Goal: Transaction & Acquisition: Purchase product/service

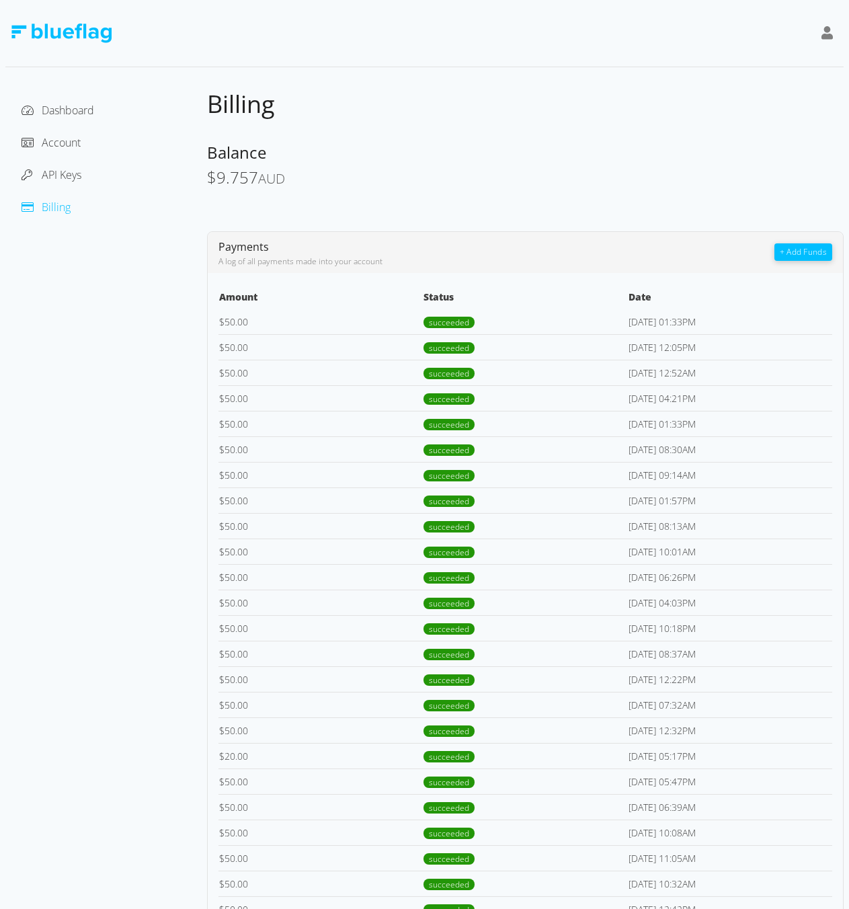
click at [801, 253] on button "+ Add Funds" at bounding box center [803, 251] width 58 height 17
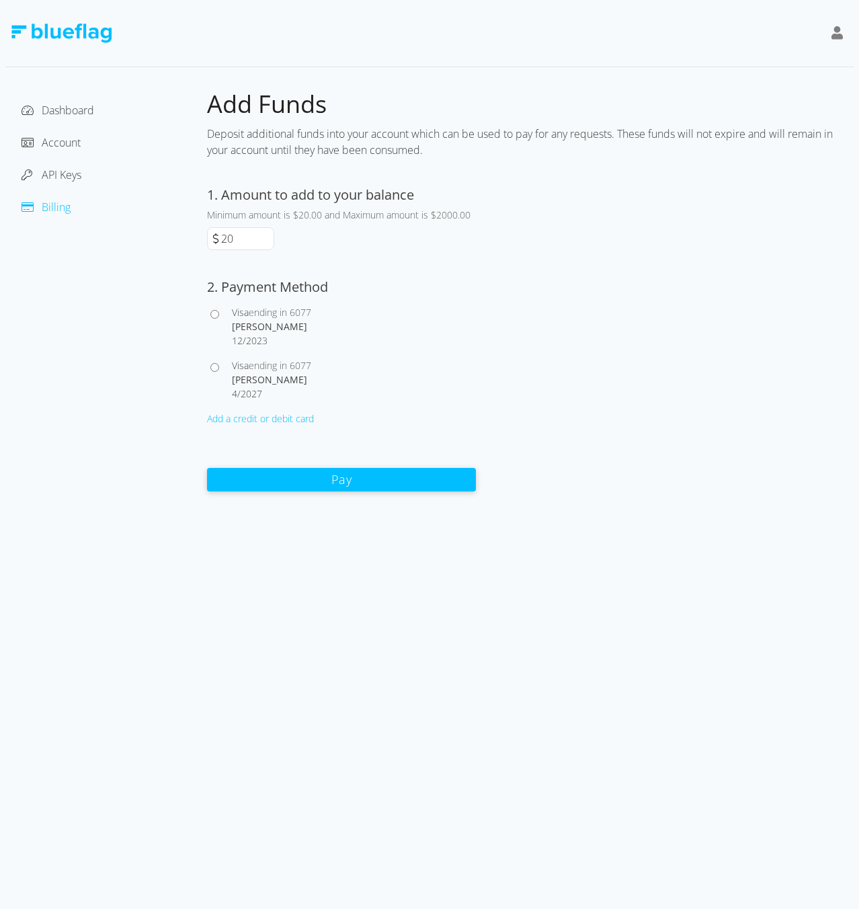
click at [219, 237] on input "20" at bounding box center [245, 239] width 55 height 22
type input "50"
click at [220, 368] on div at bounding box center [219, 379] width 25 height 42
click at [215, 368] on input "Visa ending in 6077 [PERSON_NAME] 4 / 2027" at bounding box center [214, 367] width 9 height 9
radio input "true"
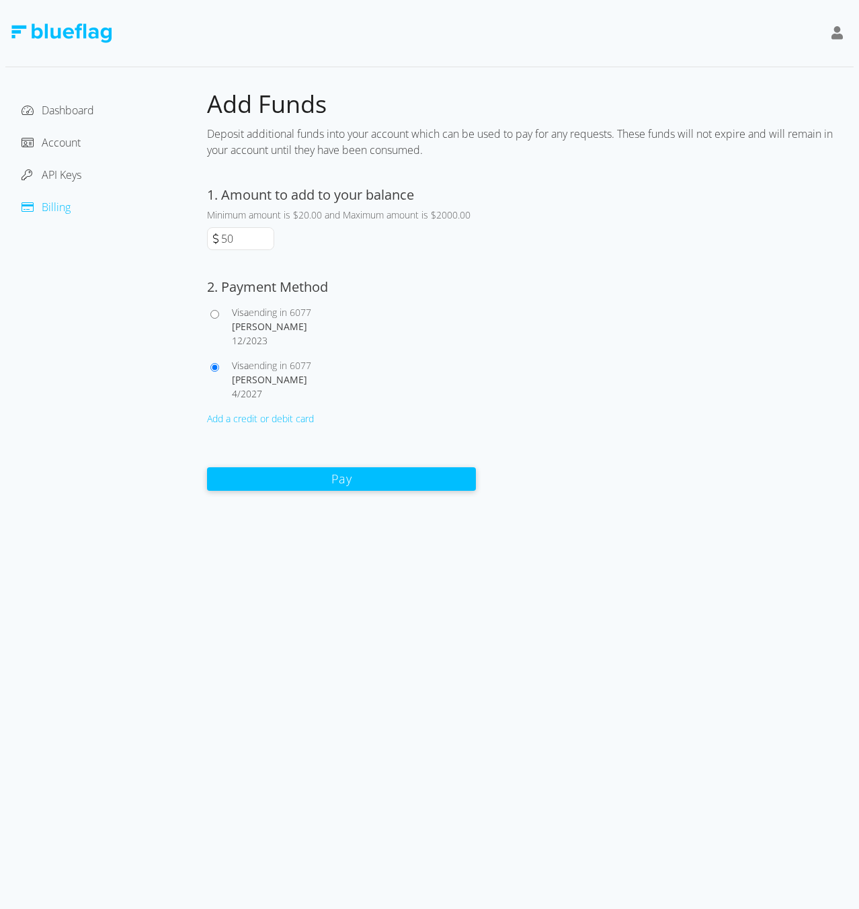
click at [365, 478] on button "Pay" at bounding box center [341, 479] width 269 height 24
